Goal: Information Seeking & Learning: Learn about a topic

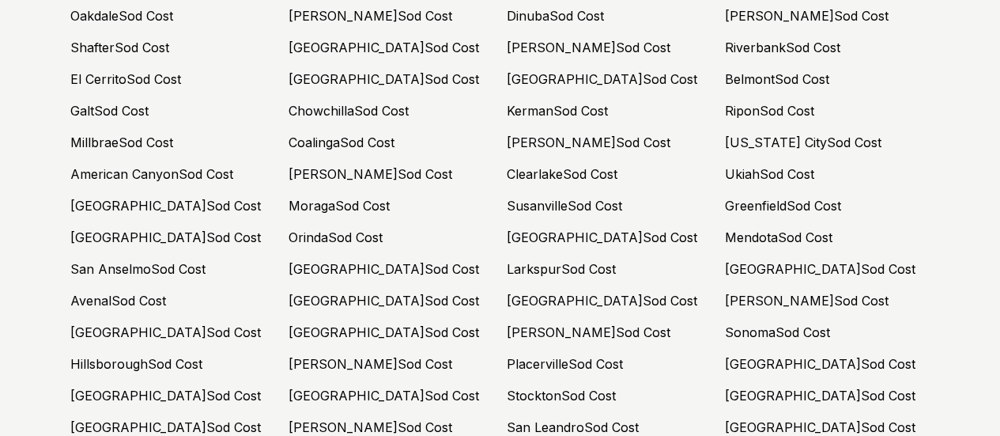
scroll to position [7243, 0]
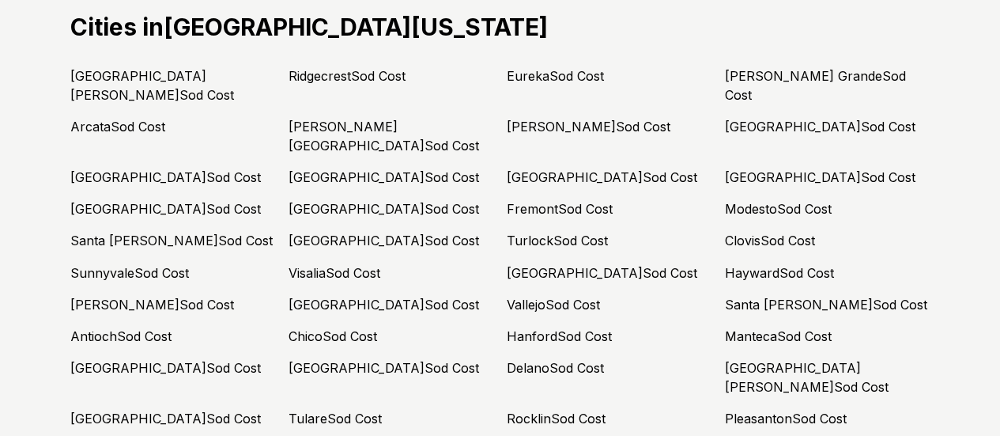
click at [600, 410] on link "Rocklin Sod Cost" at bounding box center [556, 418] width 99 height 16
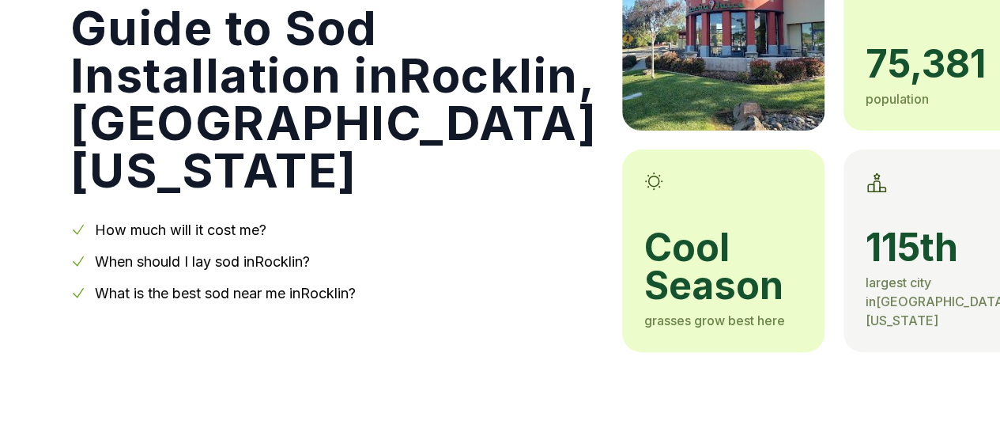
scroll to position [213, 0]
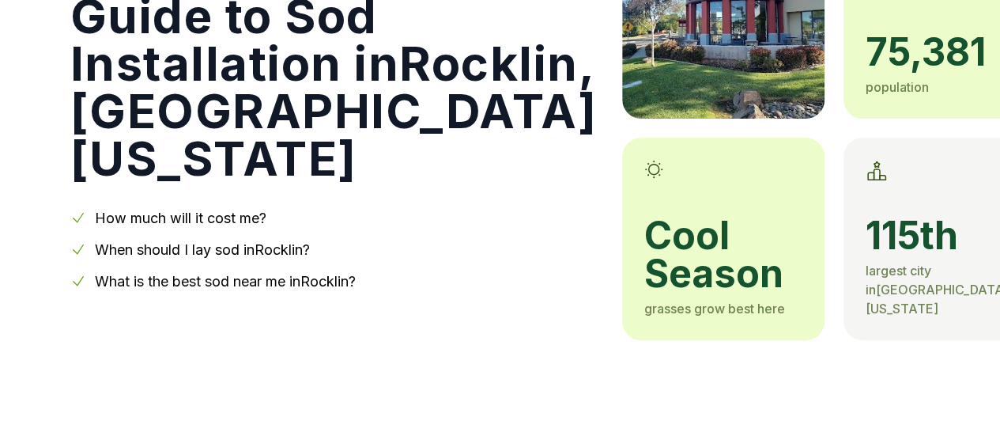
click at [866, 70] on span "75,381" at bounding box center [945, 52] width 158 height 38
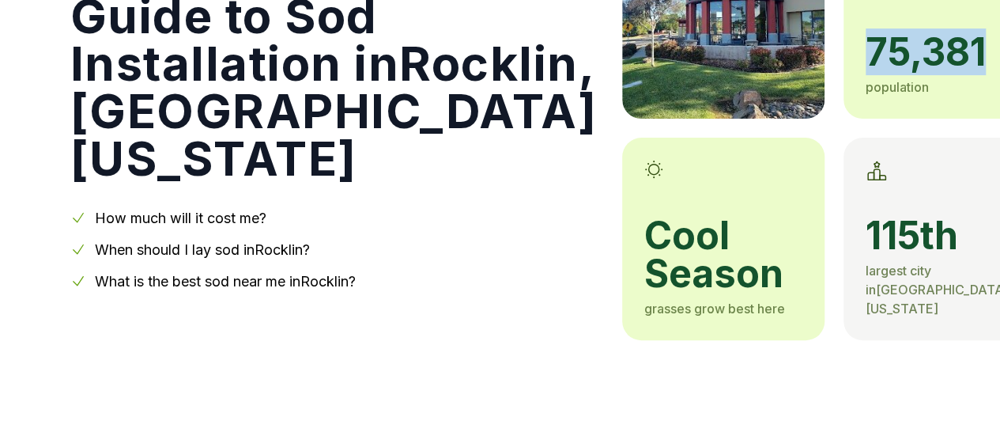
click at [866, 70] on span "75,381" at bounding box center [945, 52] width 158 height 38
copy span "75,381"
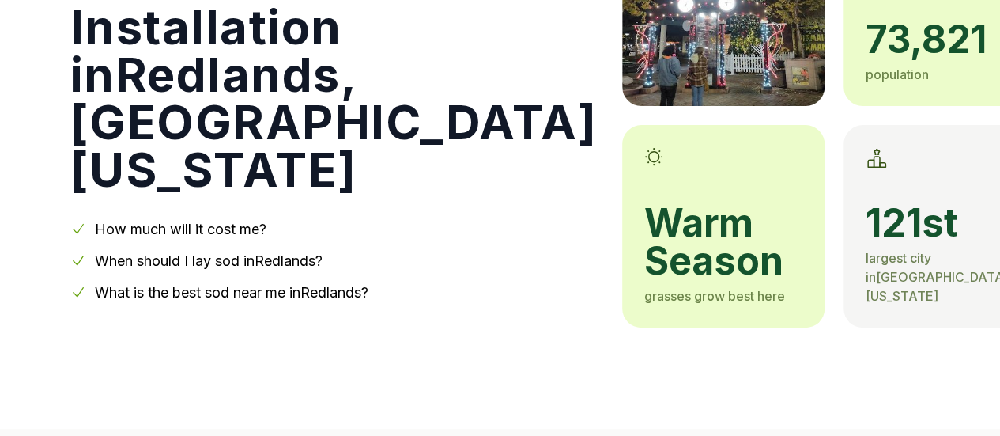
scroll to position [228, 0]
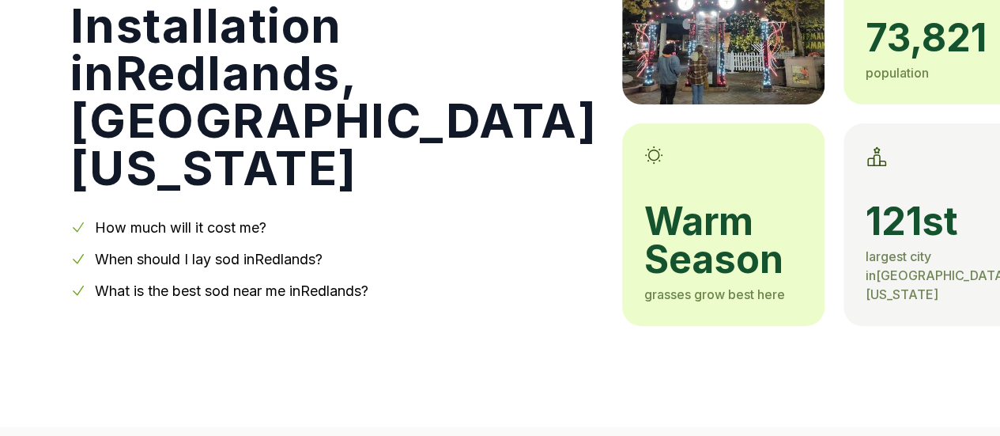
click at [153, 70] on h1 "Guide to Sod Installation in [GEOGRAPHIC_DATA] , [GEOGRAPHIC_DATA][US_STATE]" at bounding box center [333, 72] width 527 height 237
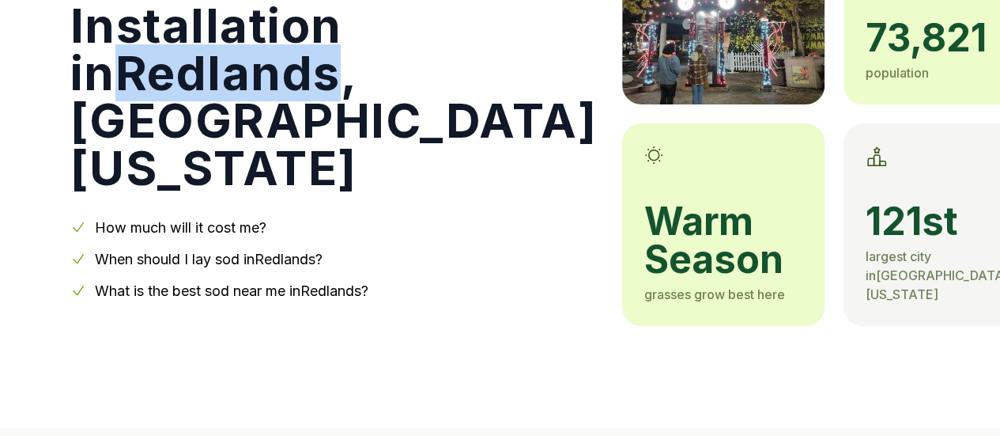
click at [153, 70] on h1 "Guide to Sod Installation in [GEOGRAPHIC_DATA] , [GEOGRAPHIC_DATA][US_STATE]" at bounding box center [333, 72] width 527 height 237
